Goal: Transaction & Acquisition: Subscribe to service/newsletter

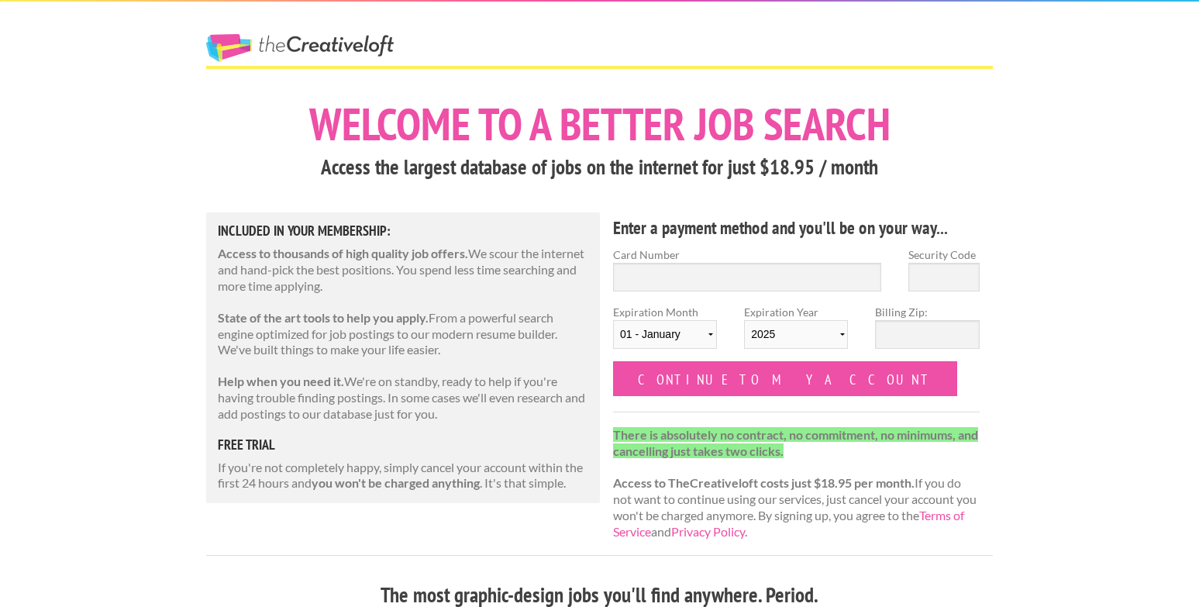
drag, startPoint x: 759, startPoint y: 301, endPoint x: 761, endPoint y: 294, distance: 7.9
drag, startPoint x: 416, startPoint y: 305, endPoint x: 423, endPoint y: 295, distance: 12.3
drag, startPoint x: 433, startPoint y: 289, endPoint x: 400, endPoint y: 327, distance: 50.5
click at [400, 327] on div "Included in Your Membership: Access to thousands of high quality job offers. We…" at bounding box center [403, 357] width 394 height 291
